Goal: Transaction & Acquisition: Book appointment/travel/reservation

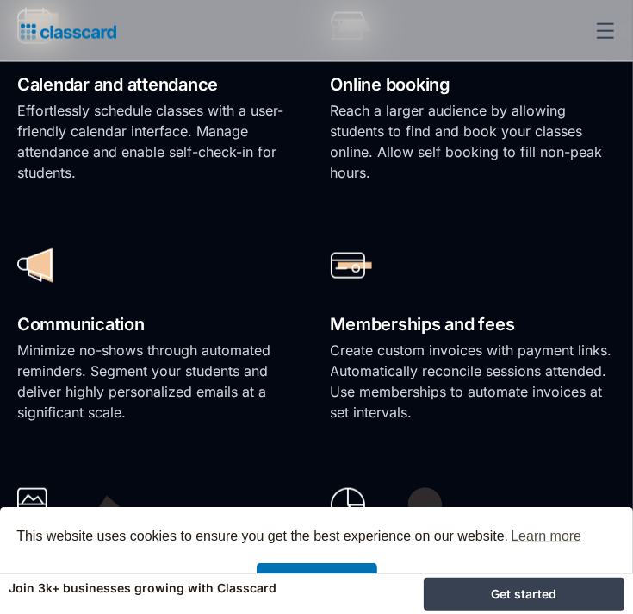
scroll to position [1120, 0]
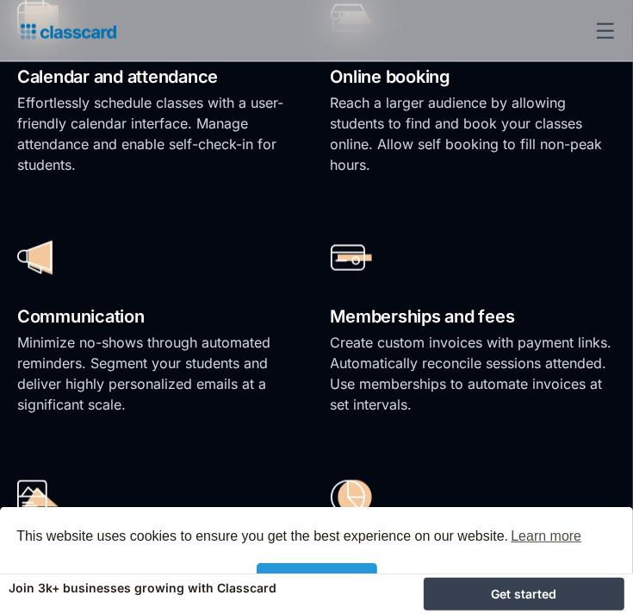
click at [257, 563] on link "🍪 Got it!" at bounding box center [317, 580] width 121 height 34
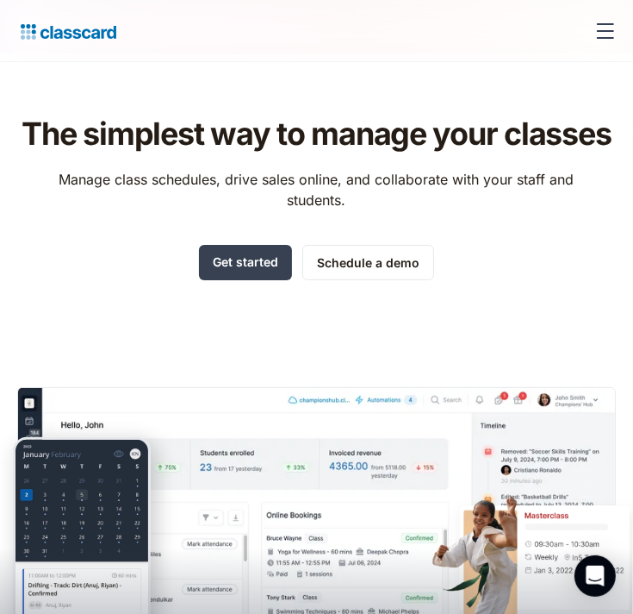
scroll to position [0, 0]
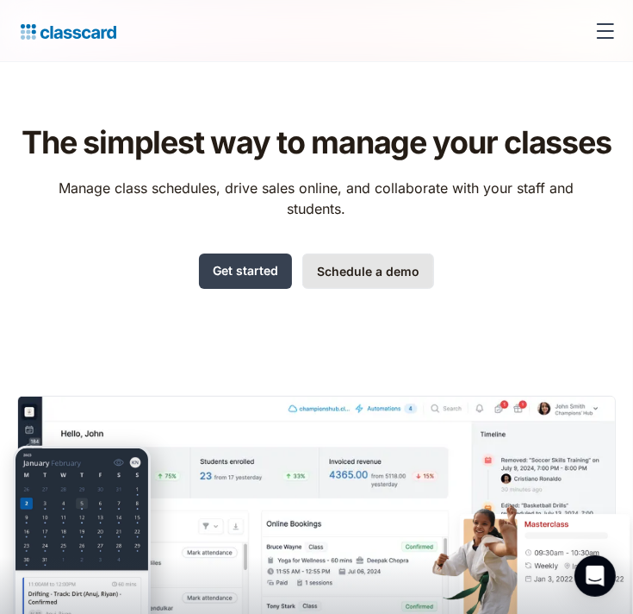
click at [385, 276] on link "Schedule a demo" at bounding box center [368, 270] width 132 height 35
click at [231, 261] on link "Get started" at bounding box center [245, 270] width 93 height 35
